Goal: Transaction & Acquisition: Purchase product/service

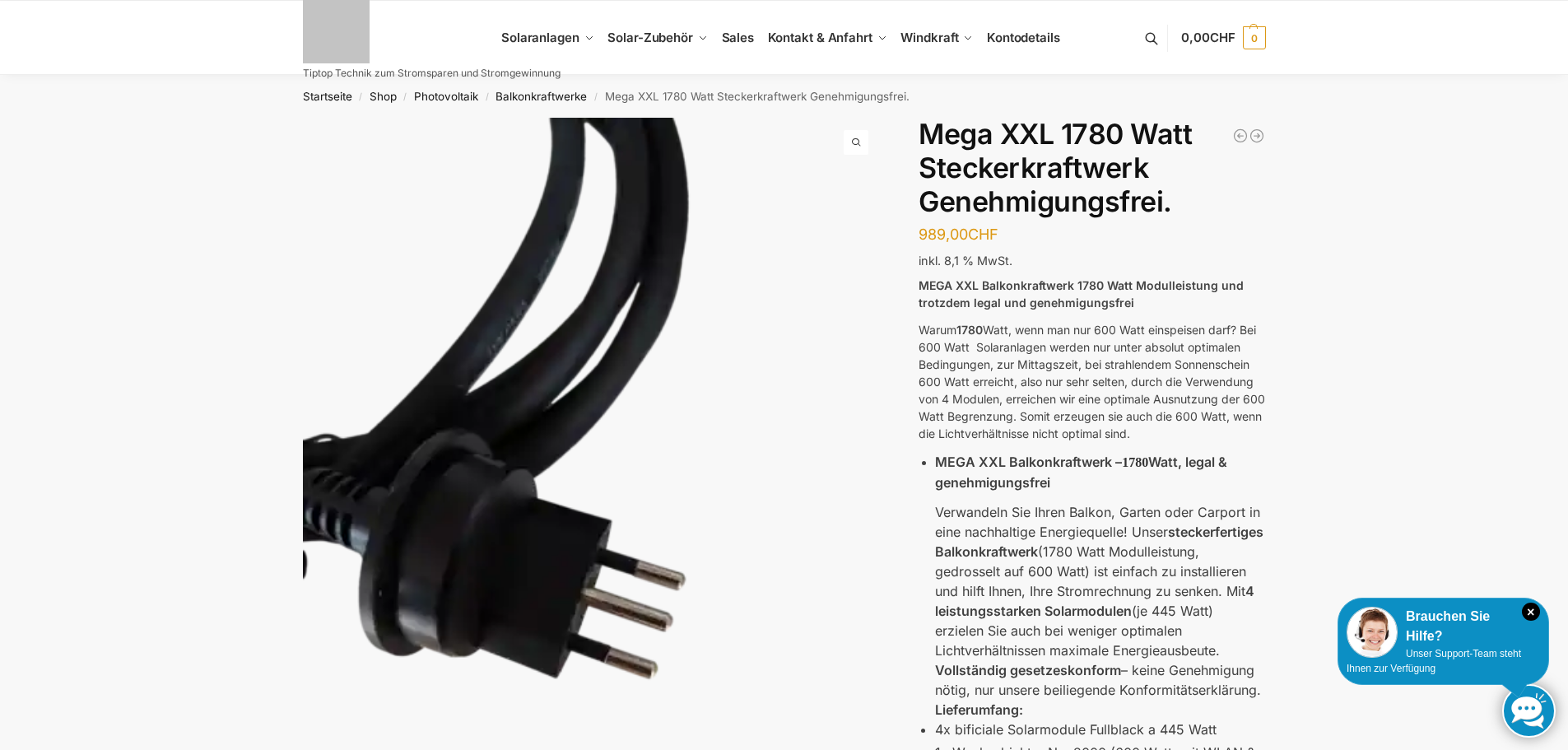
click at [863, 487] on link "Next" at bounding box center [853, 495] width 55 height 16
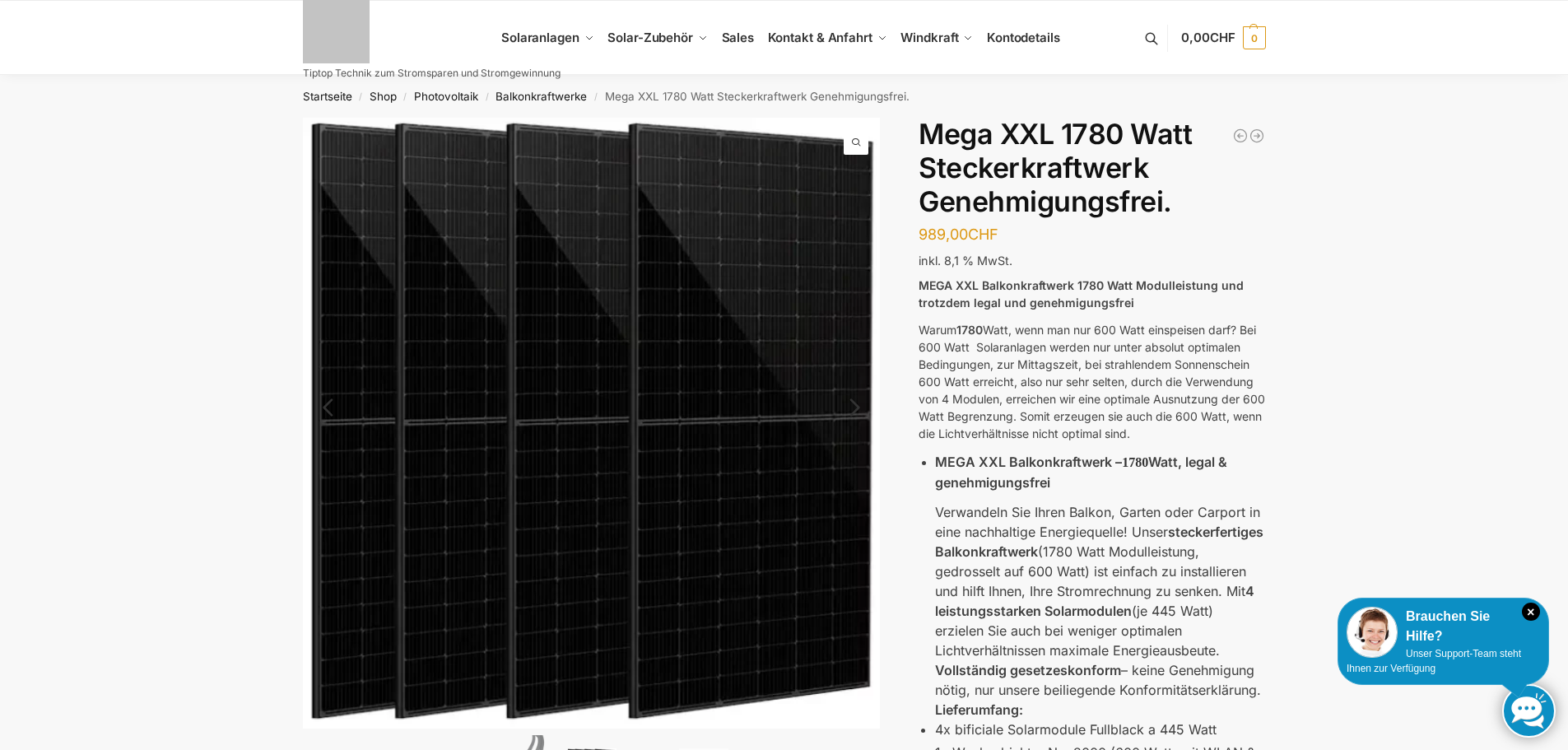
click at [863, 476] on img at bounding box center [591, 423] width 578 height 611
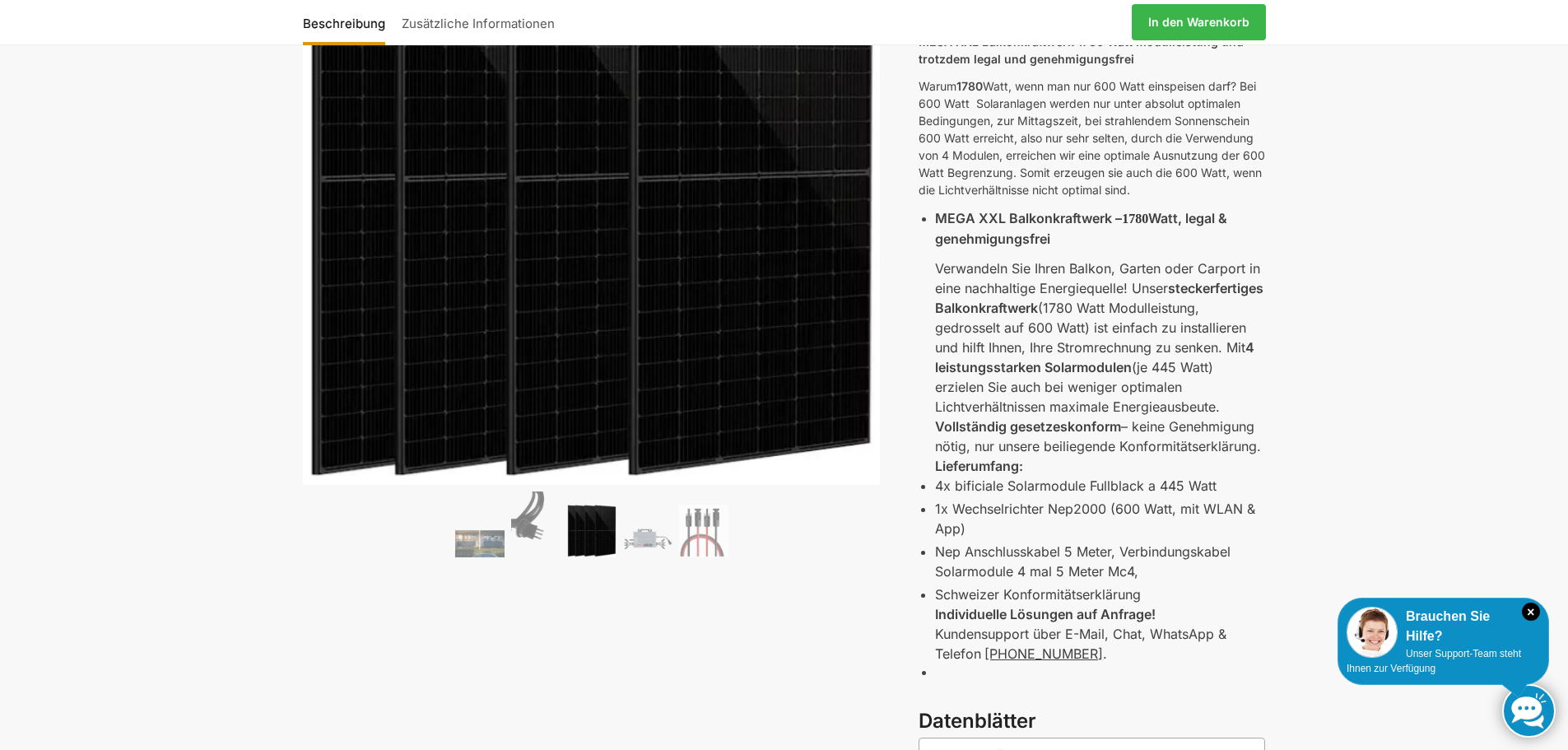
scroll to position [247, 0]
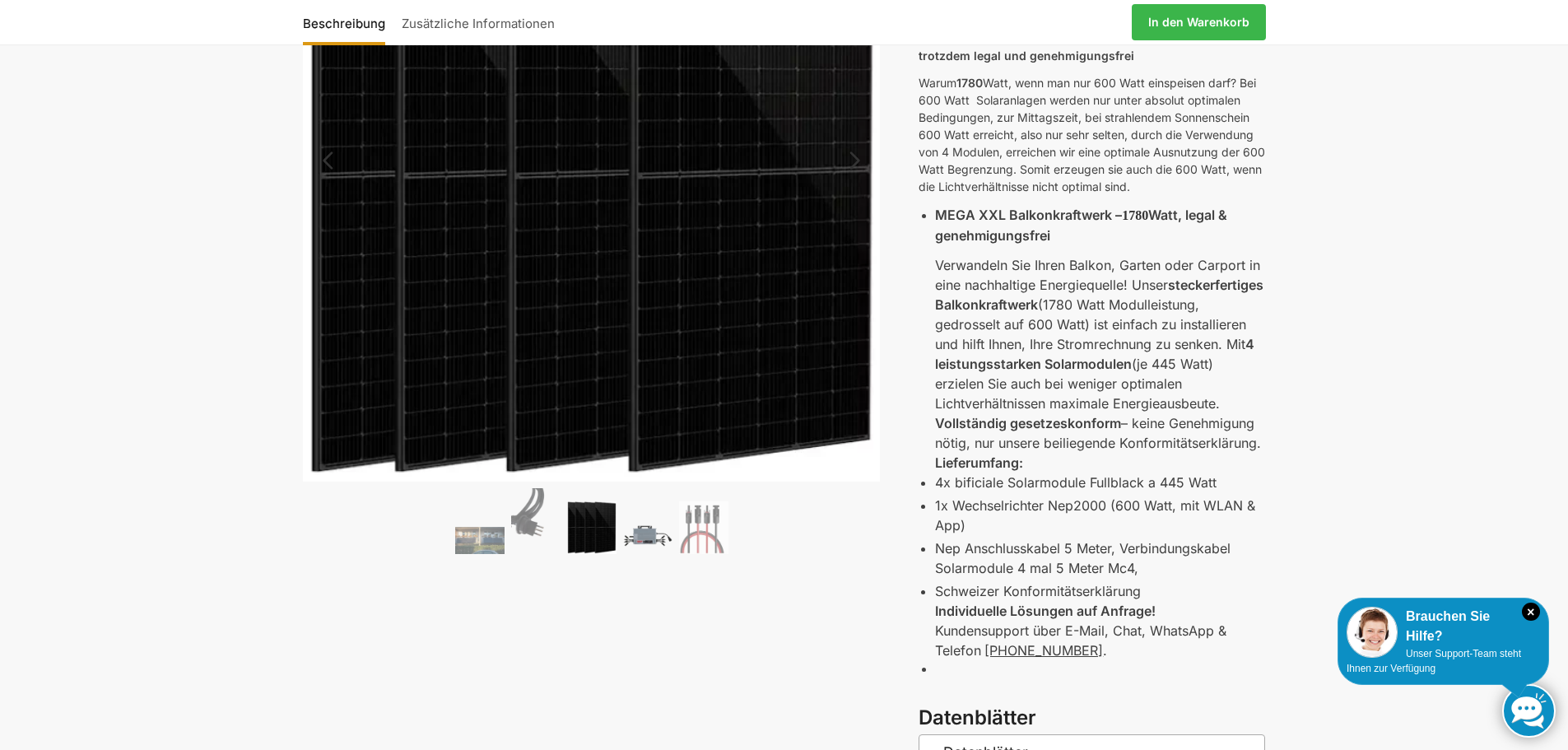
click at [657, 538] on img at bounding box center [648, 535] width 49 height 37
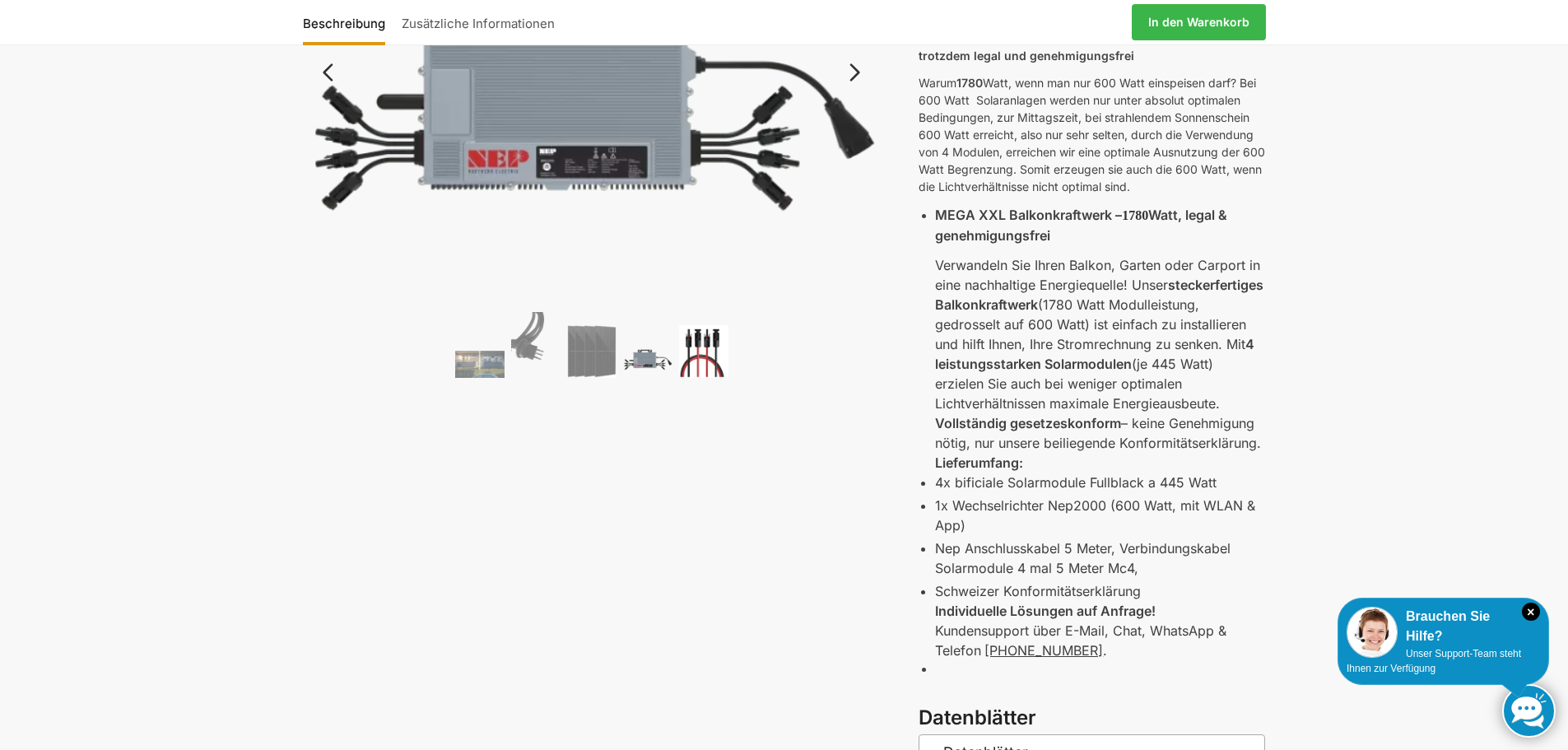
click at [701, 355] on img at bounding box center [704, 352] width 49 height 53
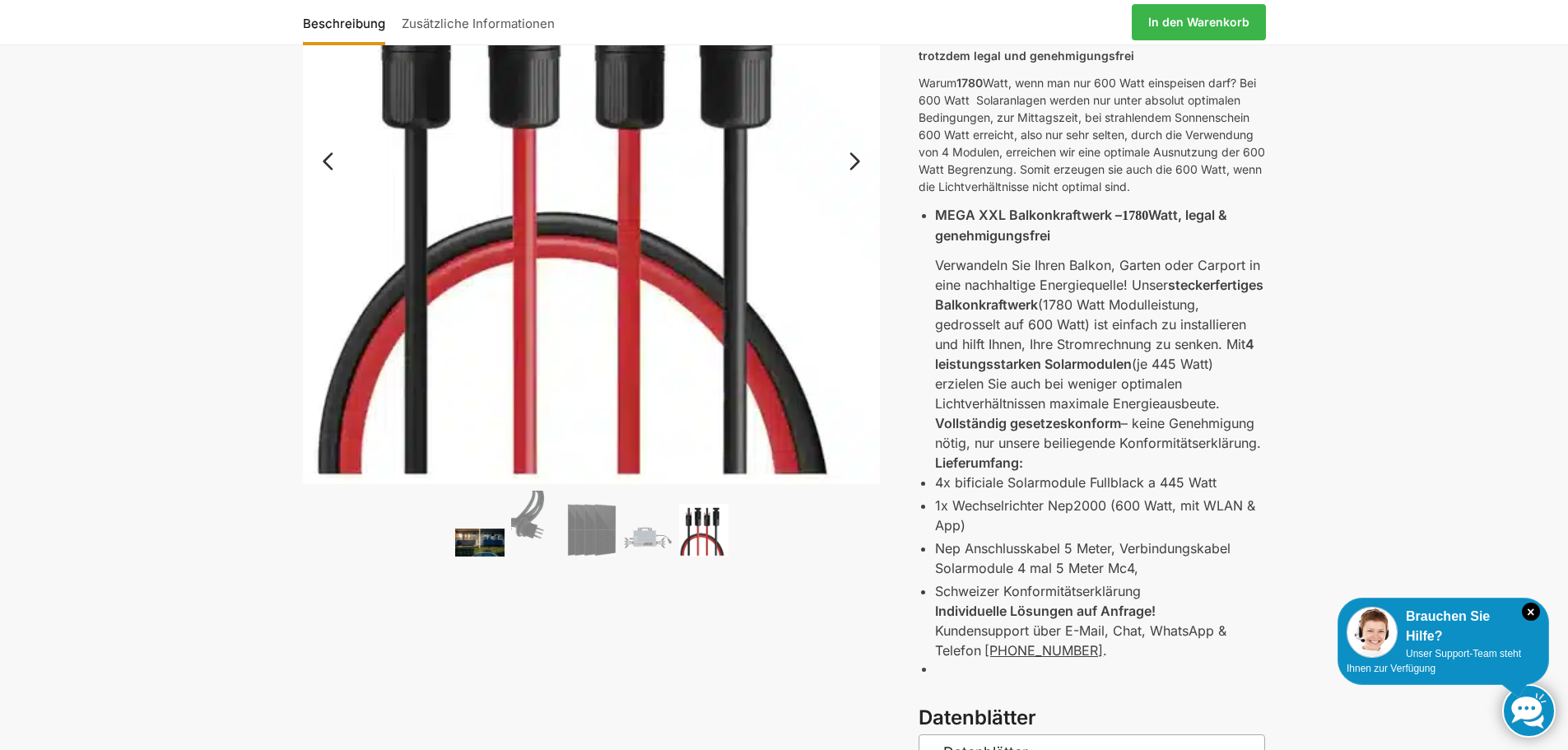
click at [489, 545] on img at bounding box center [480, 541] width 49 height 27
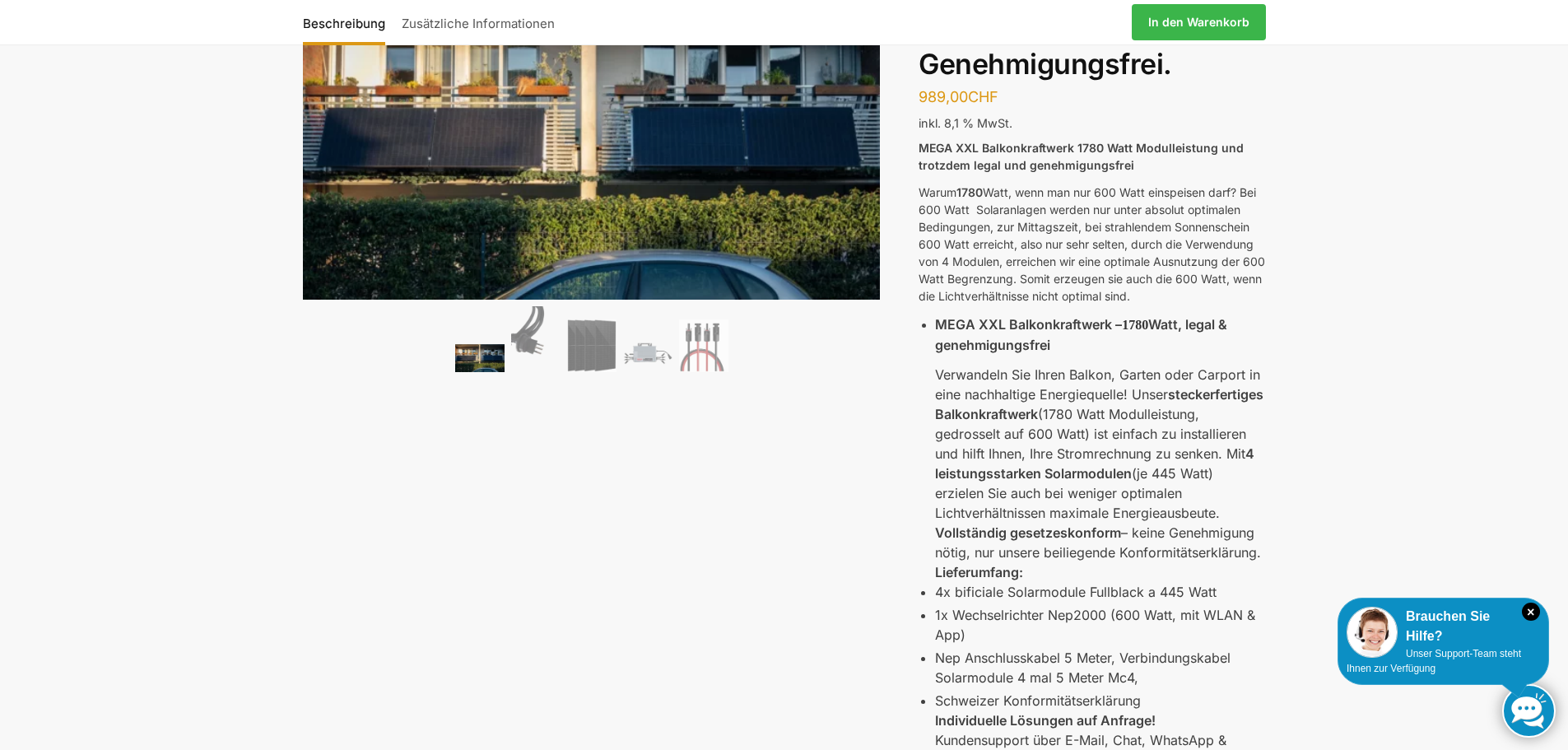
scroll to position [0, 0]
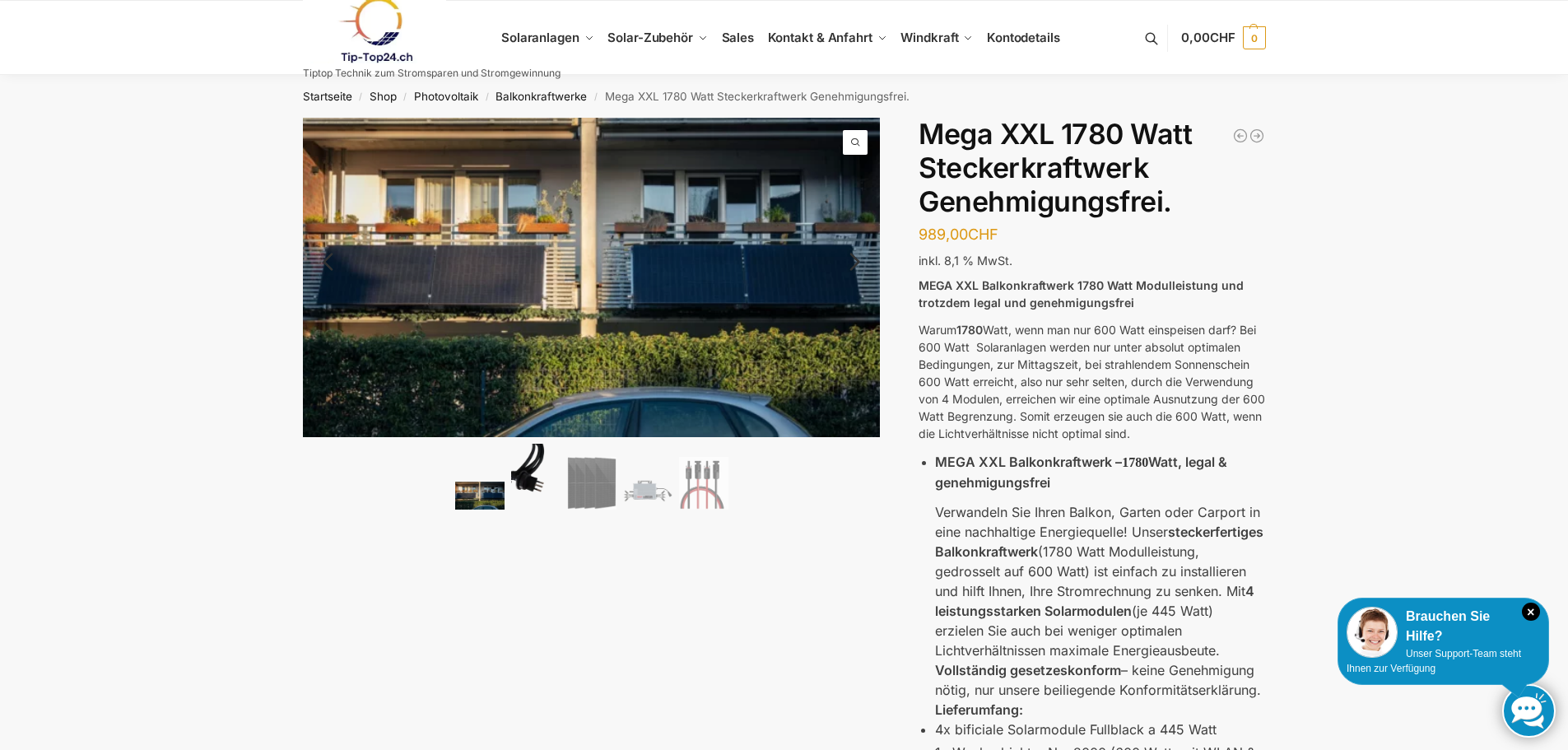
click at [540, 471] on img at bounding box center [536, 476] width 49 height 65
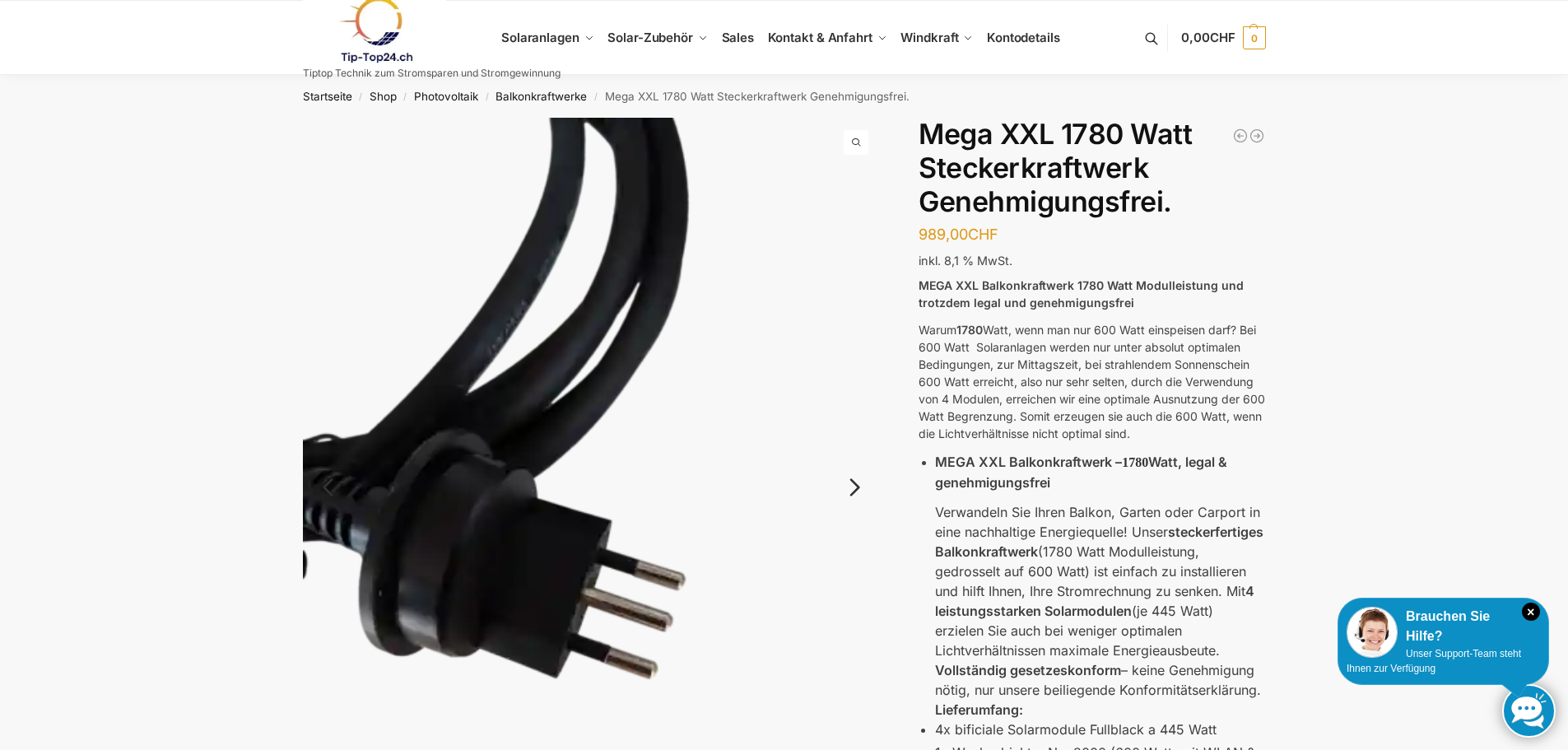
click at [861, 487] on link "Next" at bounding box center [853, 495] width 55 height 16
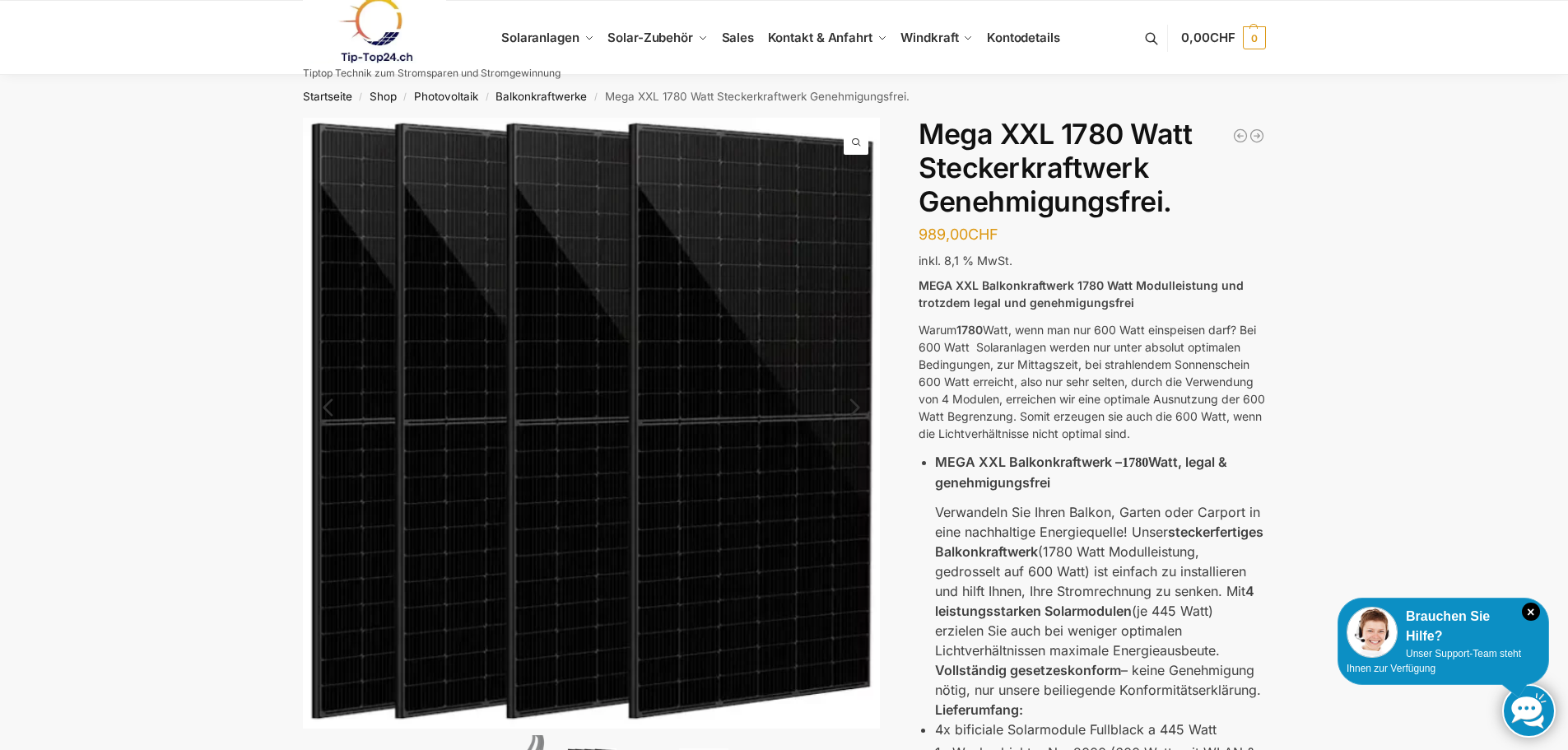
click at [861, 485] on img at bounding box center [591, 423] width 578 height 611
click at [890, 481] on div "🔍 Previous Next Beschreibung Zusätzliche Informationen 989,00 CHF In den Warenk…" at bounding box center [784, 668] width 1032 height 1103
click at [863, 455] on img at bounding box center [591, 423] width 578 height 611
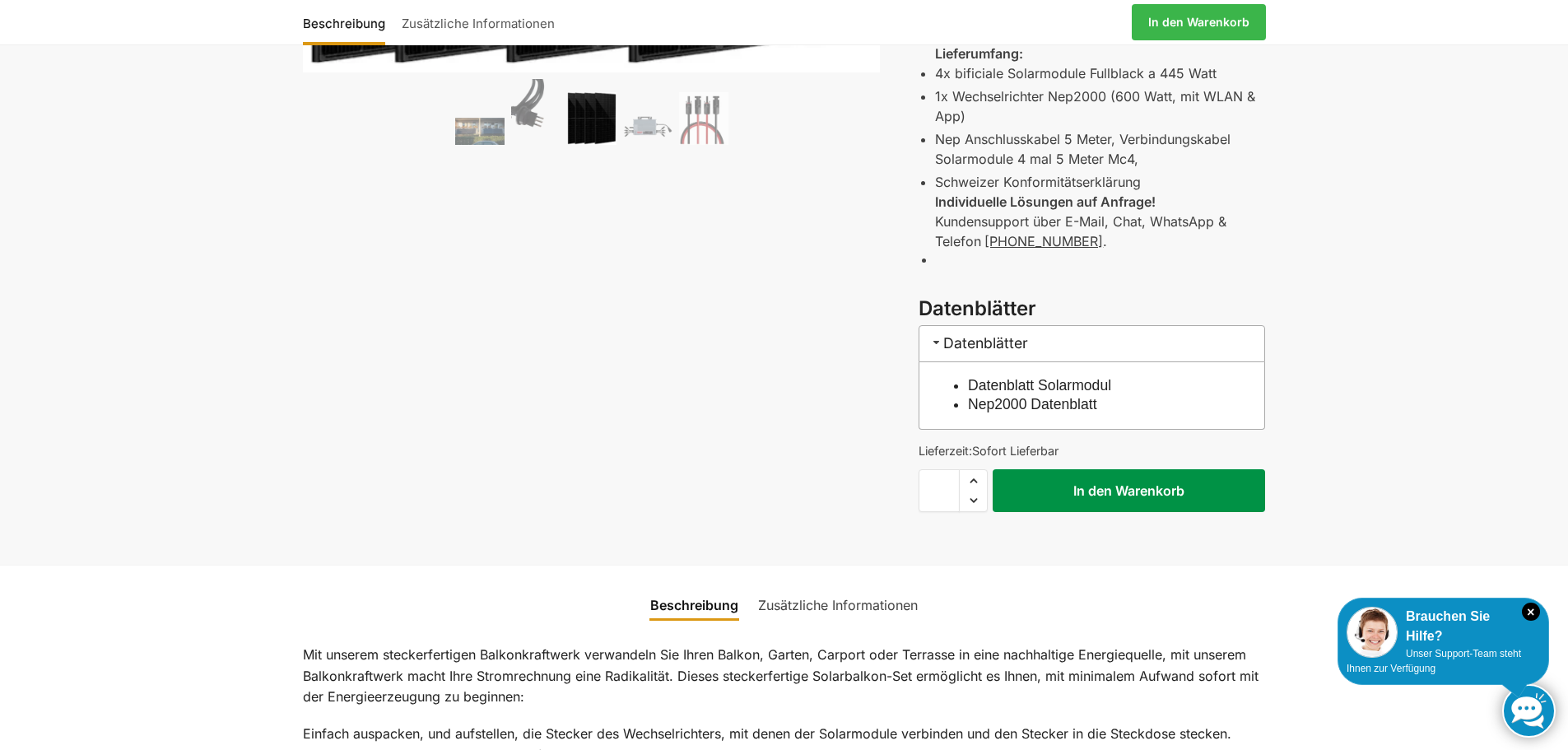
scroll to position [658, 0]
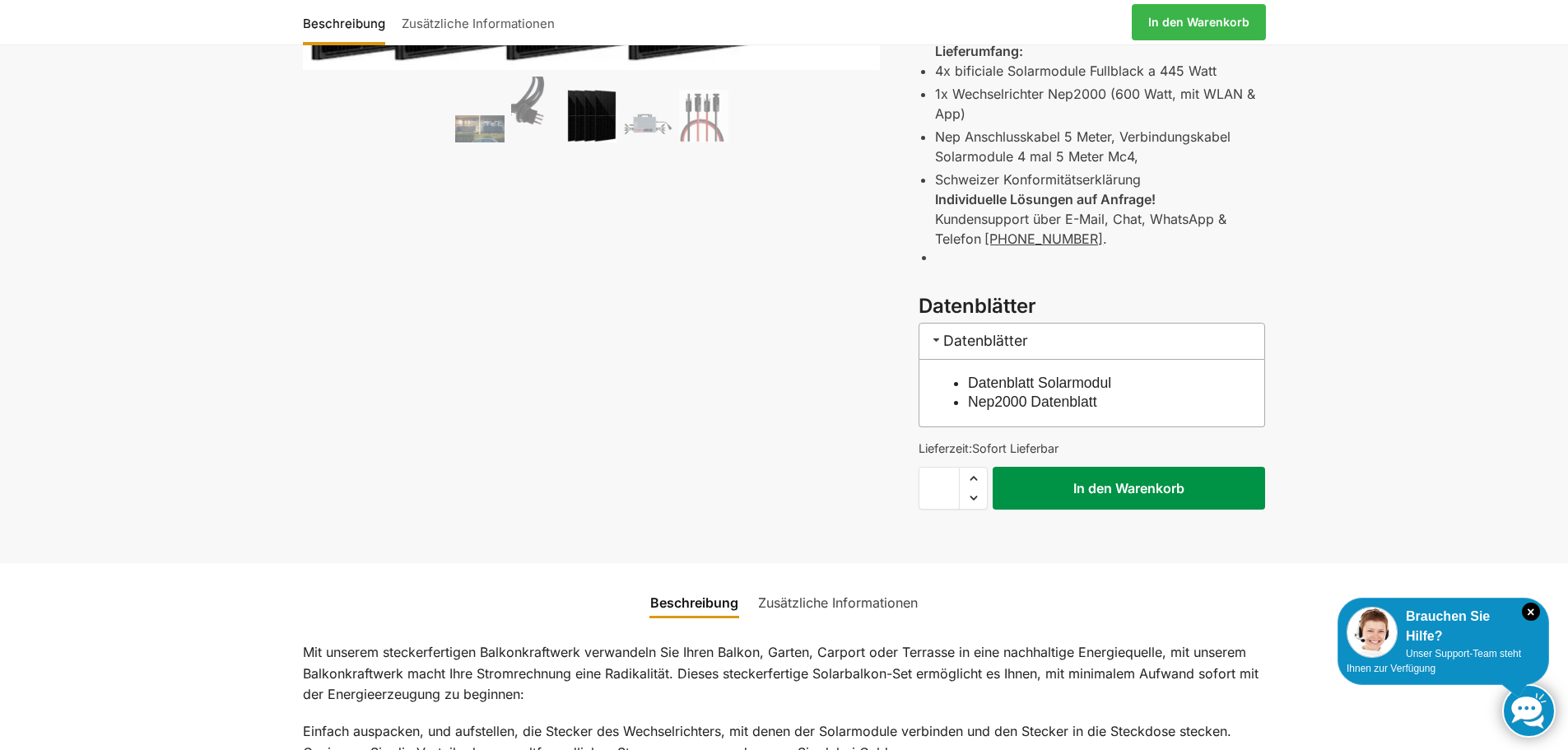
click at [1117, 483] on button "In den Warenkorb" at bounding box center [1129, 487] width 272 height 43
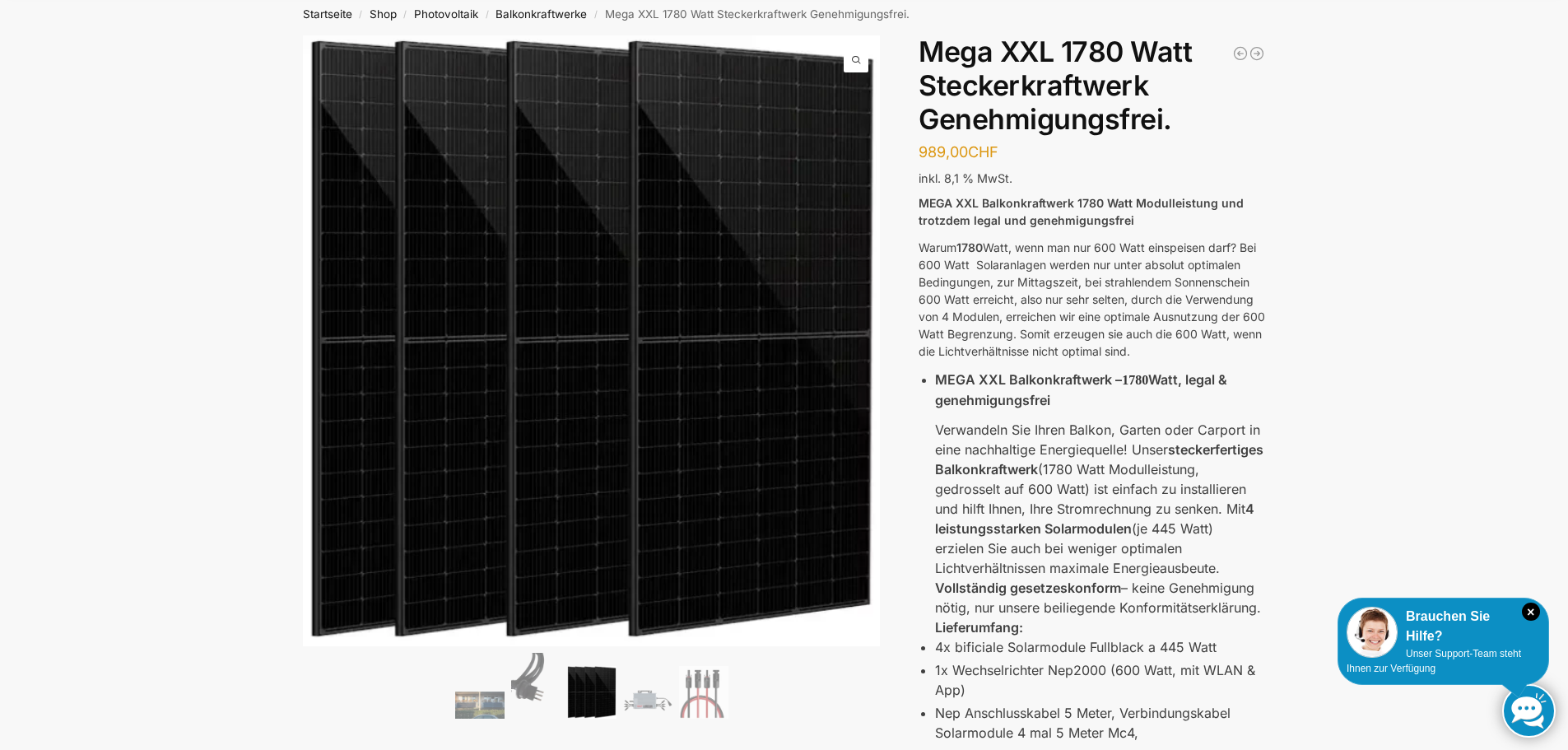
scroll to position [0, 0]
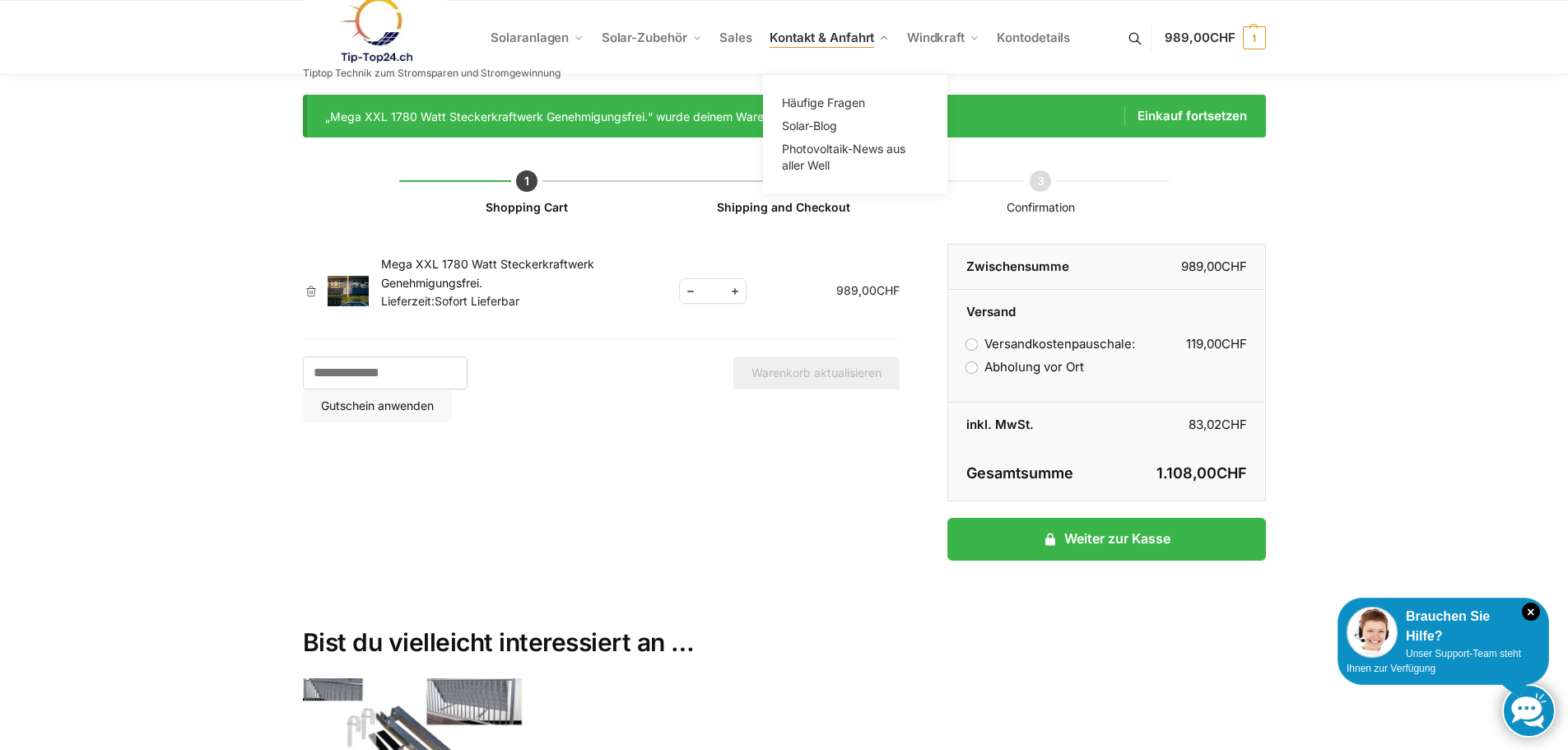
click at [840, 39] on span "Kontakt & Anfahrt" at bounding box center [822, 37] width 104 height 15
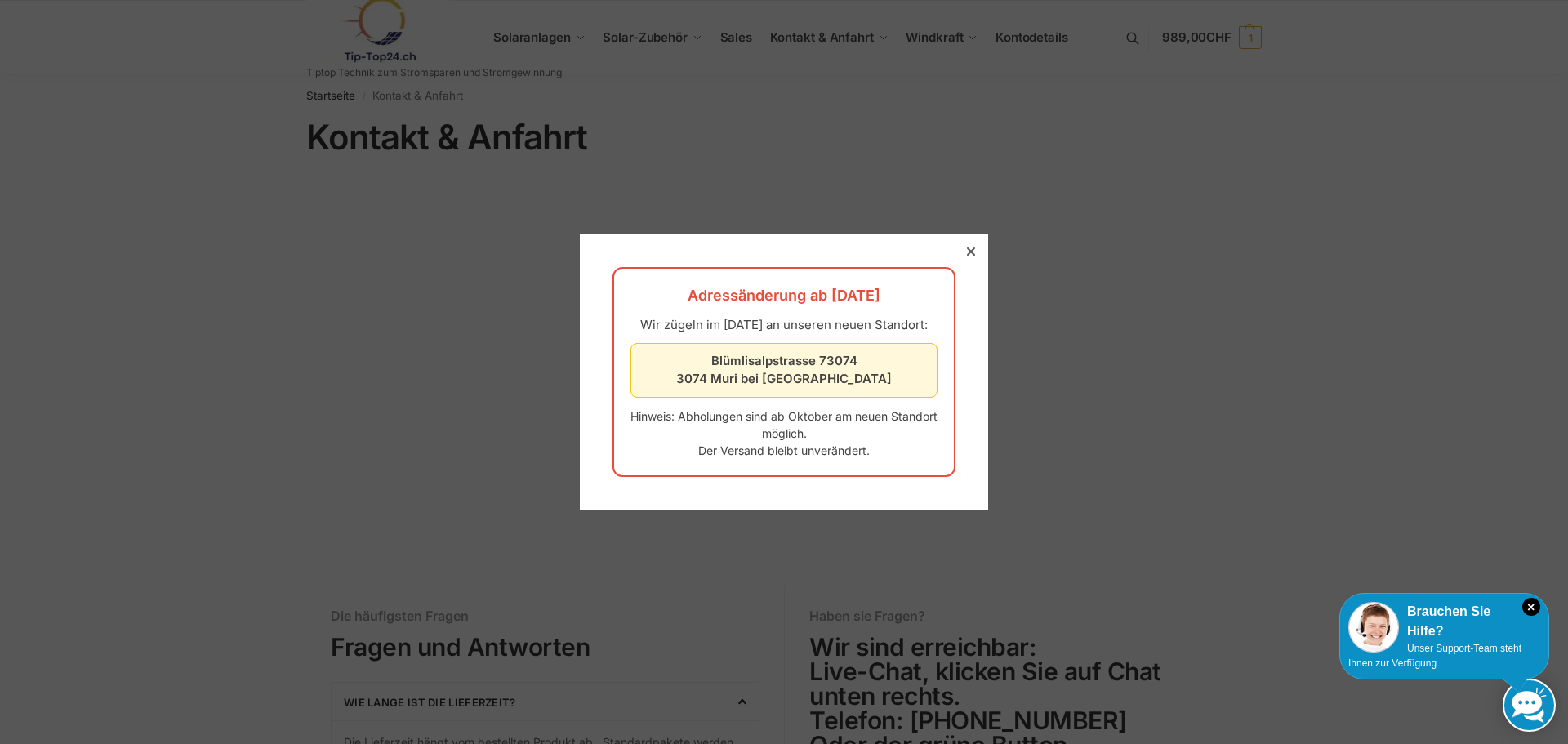
click at [387, 23] on div at bounding box center [784, 372] width 1568 height 744
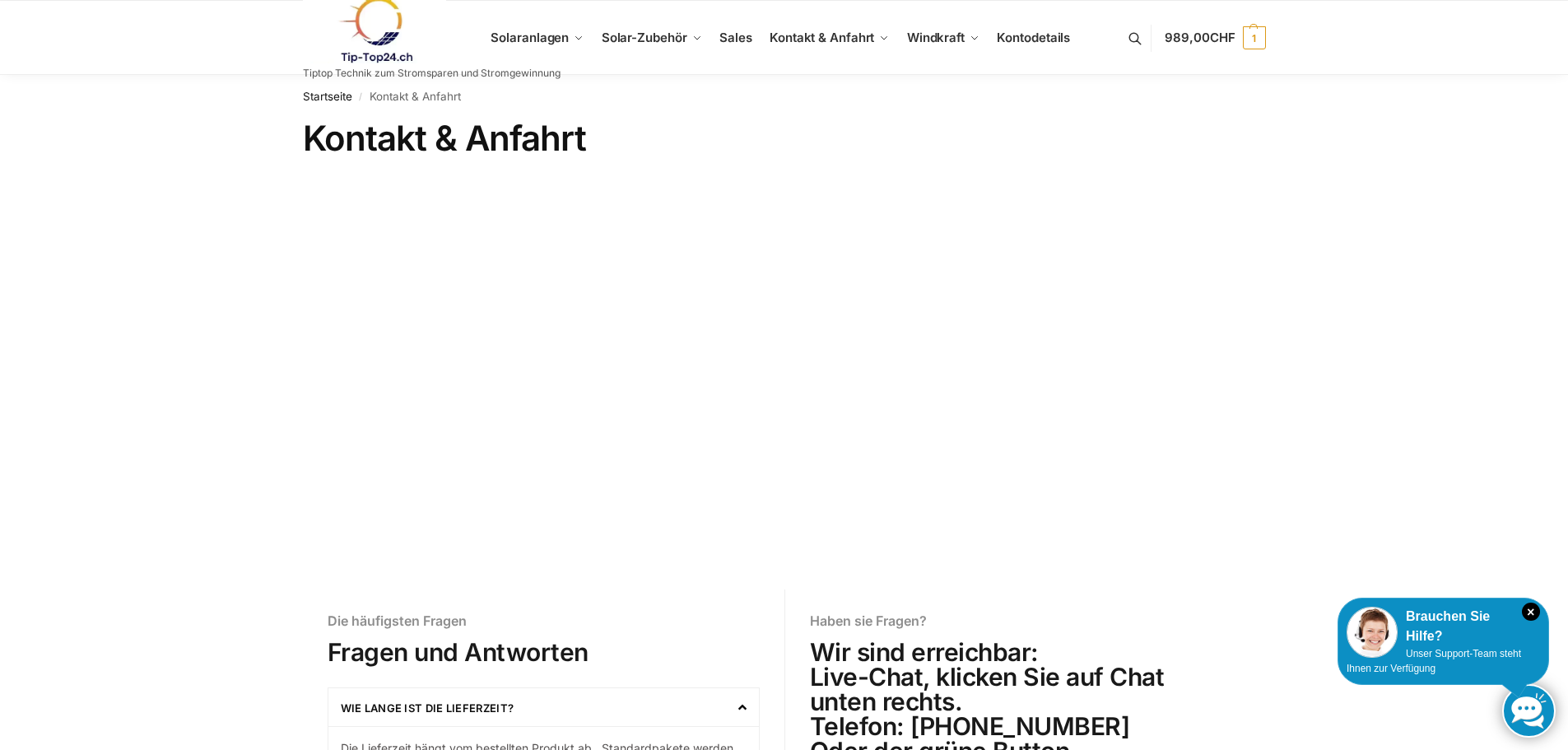
click at [383, 18] on img at bounding box center [375, 30] width 144 height 66
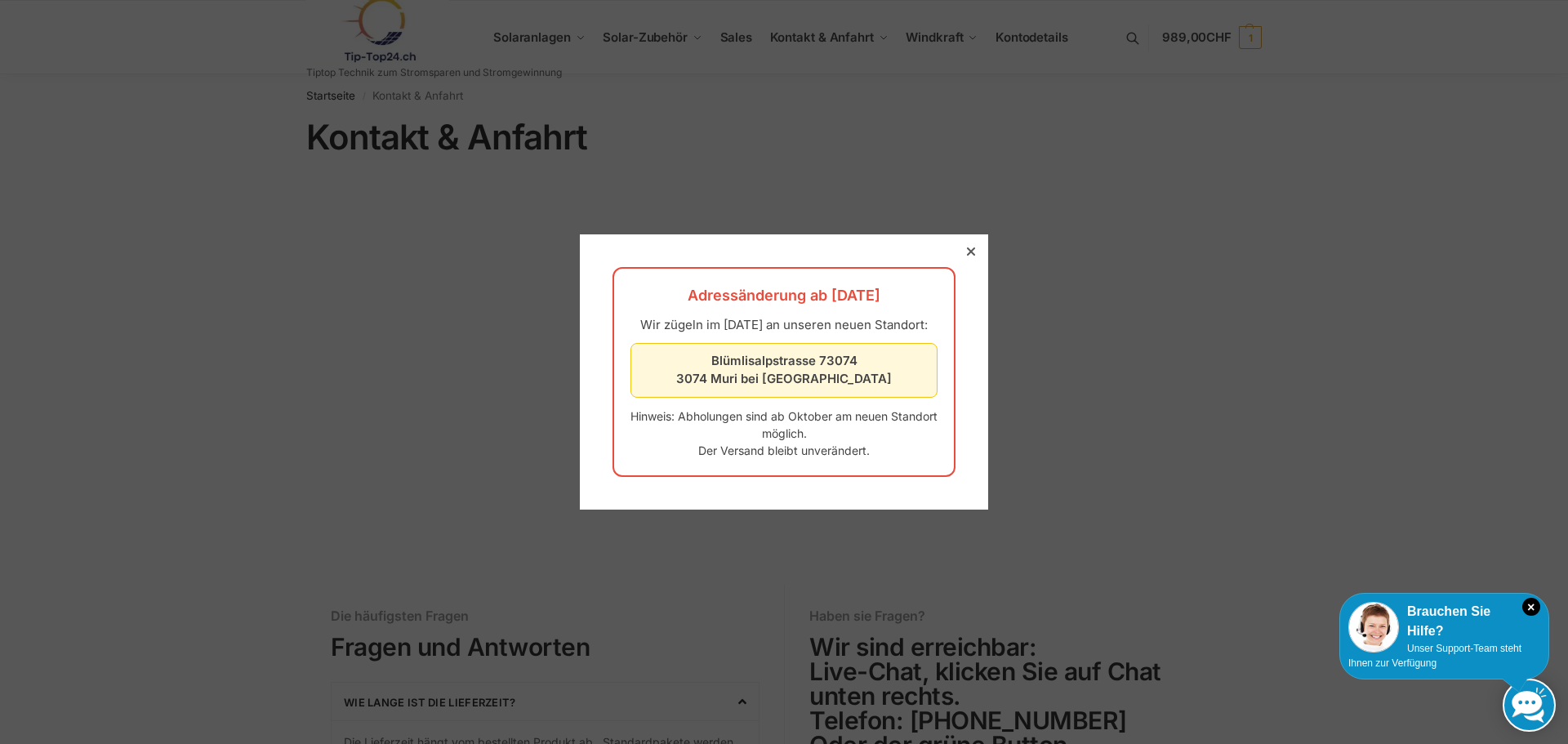
click at [968, 247] on icon at bounding box center [971, 251] width 8 height 8
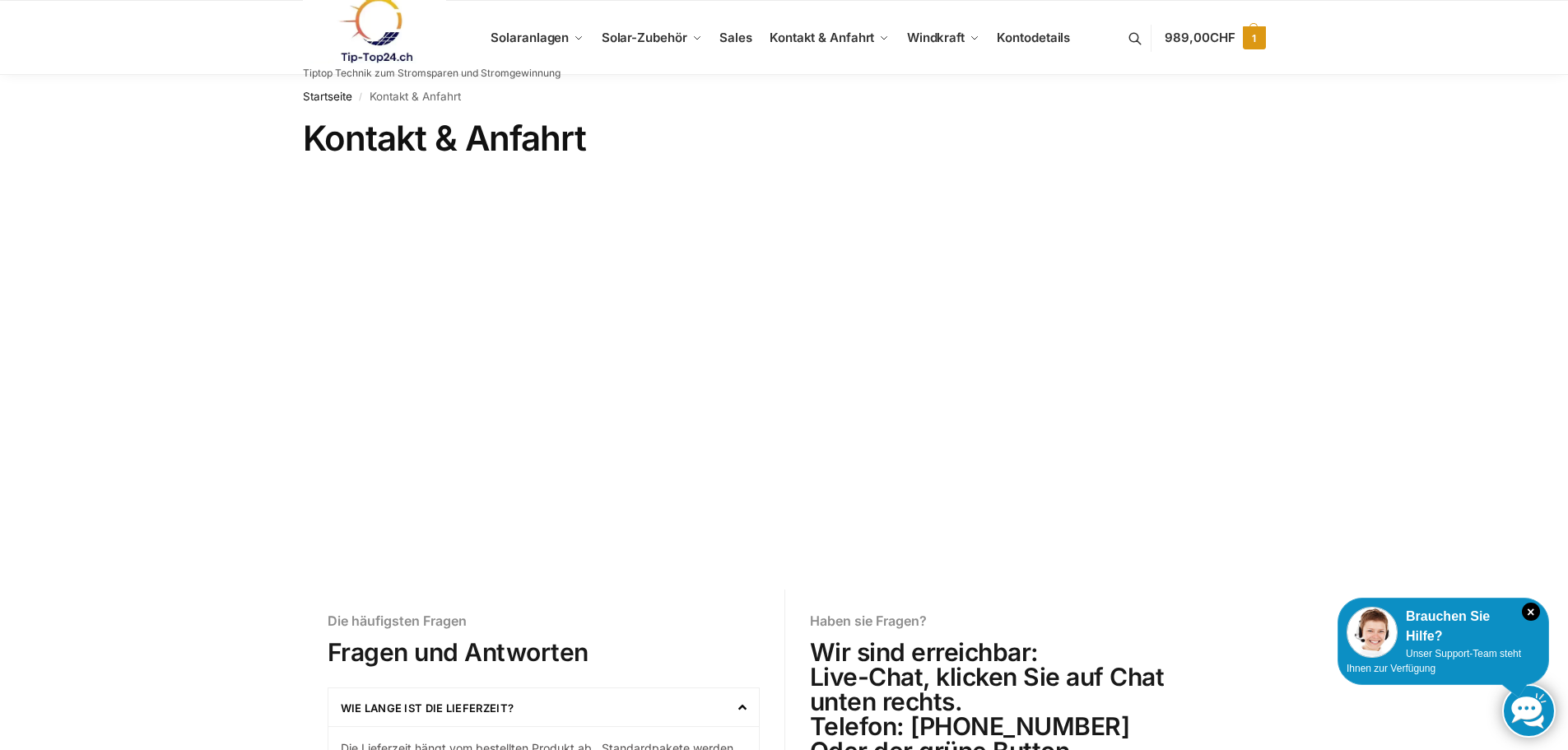
click at [1188, 38] on span "989,00 CHF" at bounding box center [1200, 37] width 70 height 15
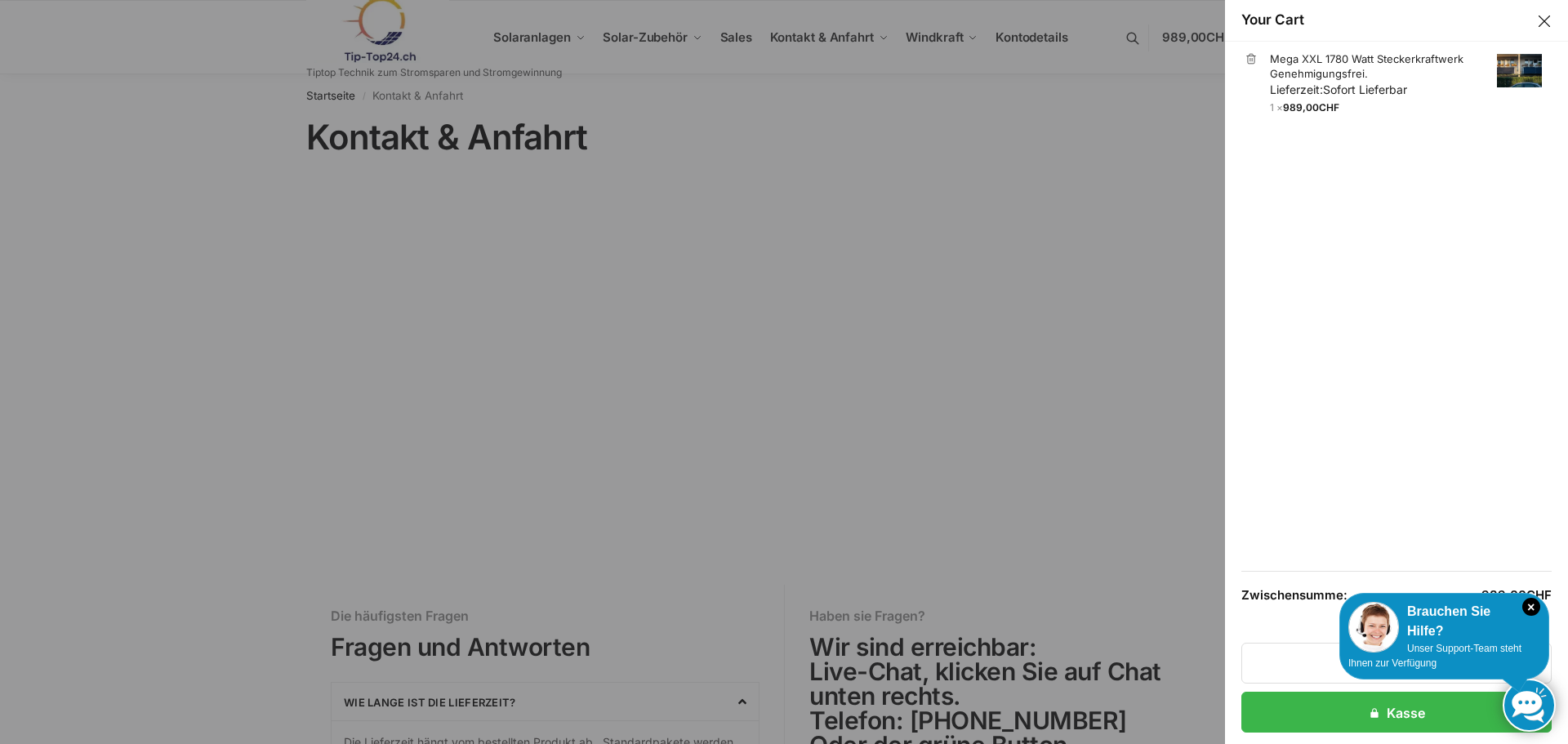
click at [1353, 351] on ul "× Mega XXL 1780 Watt Steckerkraftwerk Genehmigungsfrei. Lieferzeit: Sofort Lief…" at bounding box center [1397, 305] width 311 height 530
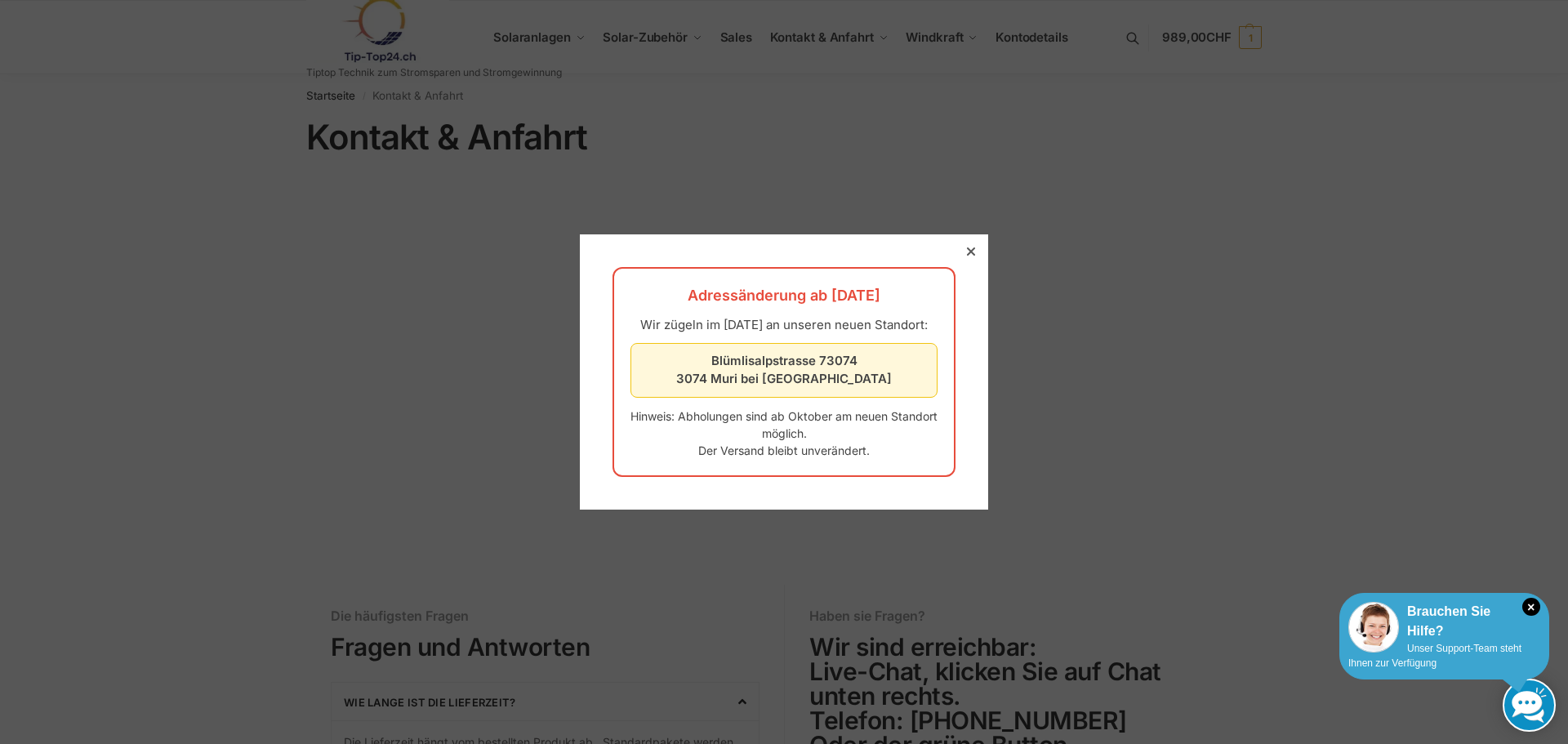
click at [1484, 645] on span "Unser Support-Team steht Ihnen zur Verfügung" at bounding box center [1435, 656] width 173 height 26
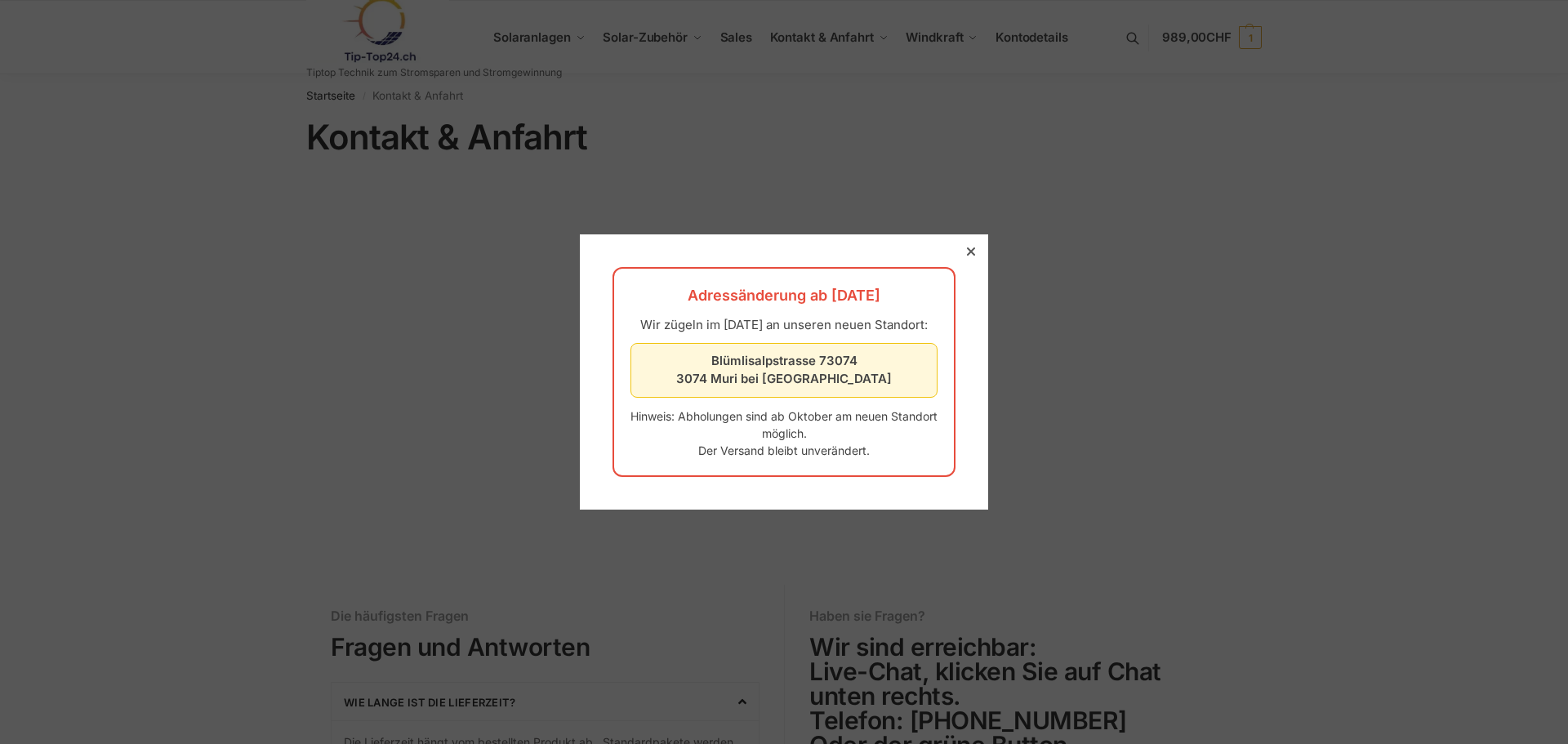
click at [968, 247] on icon at bounding box center [971, 251] width 8 height 8
